Goal: Information Seeking & Learning: Learn about a topic

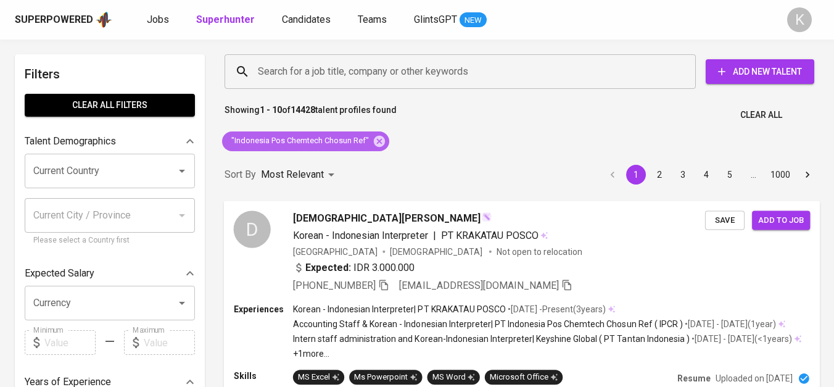
click at [385, 139] on icon at bounding box center [380, 142] width 14 height 14
click at [381, 156] on div "Sort By Most Relevant MOST_RELEVANT 1 2 3 4 5 … 1000" at bounding box center [522, 175] width 610 height 38
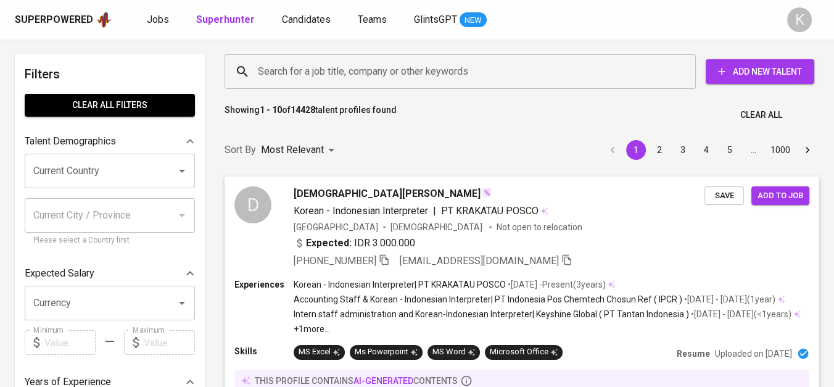
click at [352, 70] on input "Search for a job title, company or other keywords" at bounding box center [463, 71] width 417 height 23
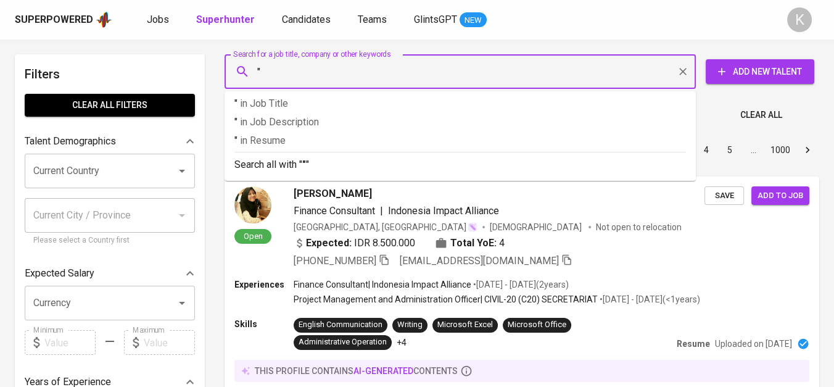
paste input "KOREA LABTECH [GEOGRAPHIC_DATA]"
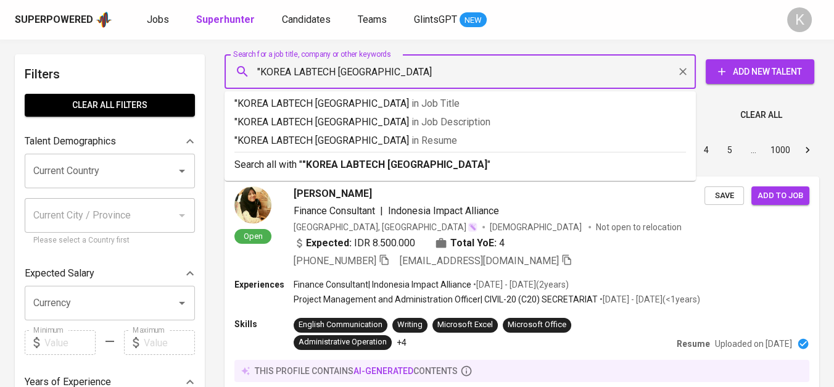
type input ""KOREA LABTECH [GEOGRAPHIC_DATA]""
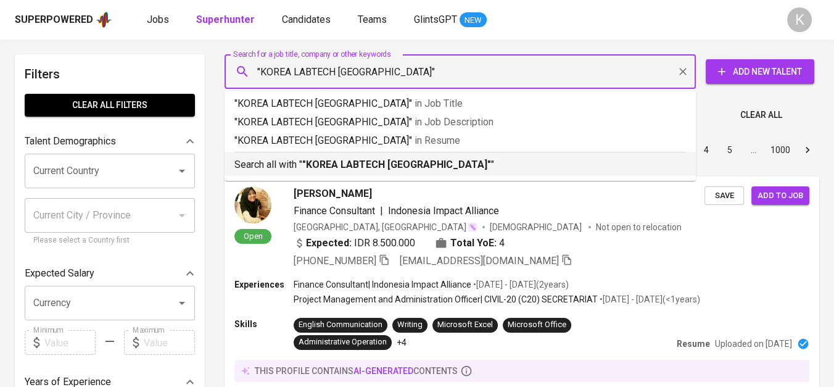
drag, startPoint x: 380, startPoint y: 156, endPoint x: 397, endPoint y: 3, distance: 153.9
click at [380, 157] on div "Search all with " "KOREA LABTECH INDONESIA" "" at bounding box center [460, 162] width 452 height 20
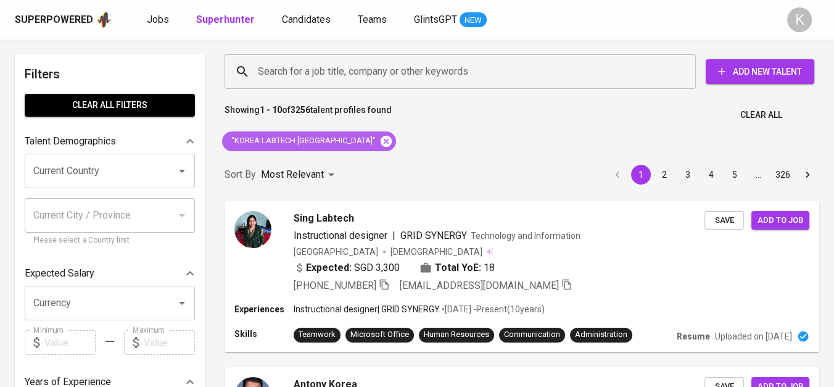
click at [381, 139] on icon at bounding box center [386, 140] width 11 height 11
